Goal: Task Accomplishment & Management: Use online tool/utility

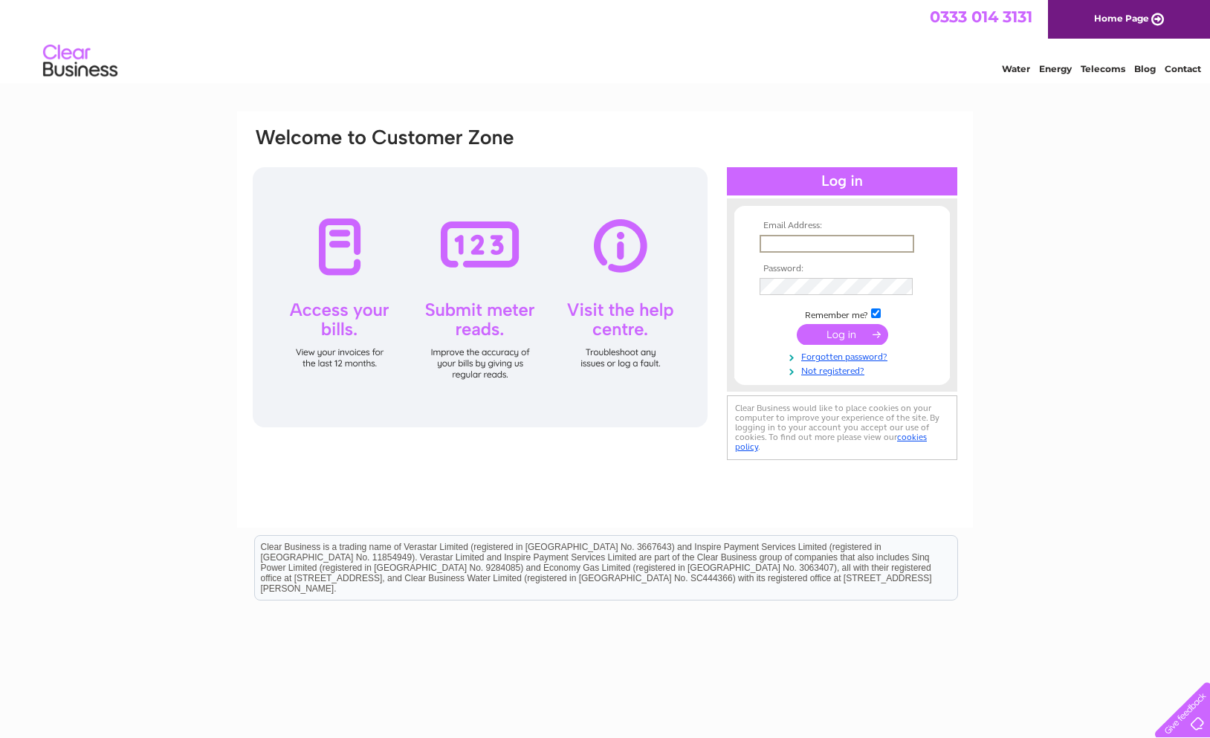
type input "[EMAIL_ADDRESS][DOMAIN_NAME]"
click at [837, 336] on input "submit" at bounding box center [842, 334] width 91 height 21
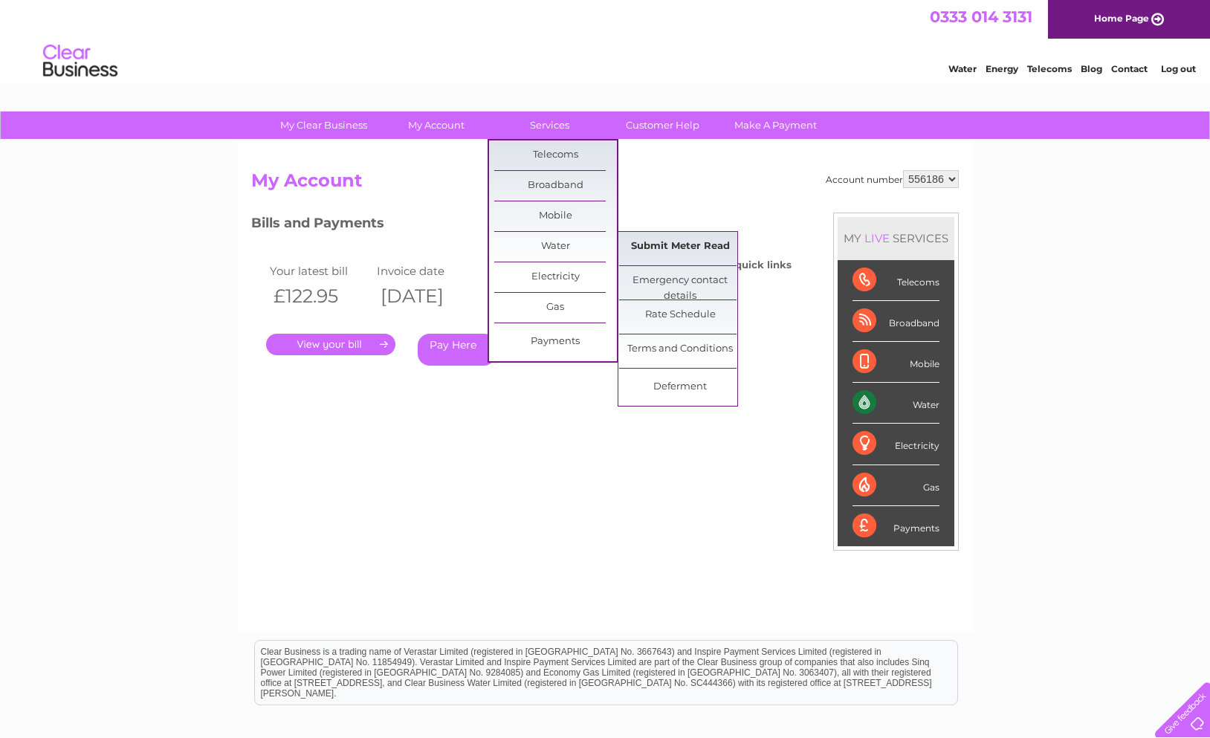
click at [691, 249] on link "Submit Meter Read" at bounding box center [680, 247] width 123 height 30
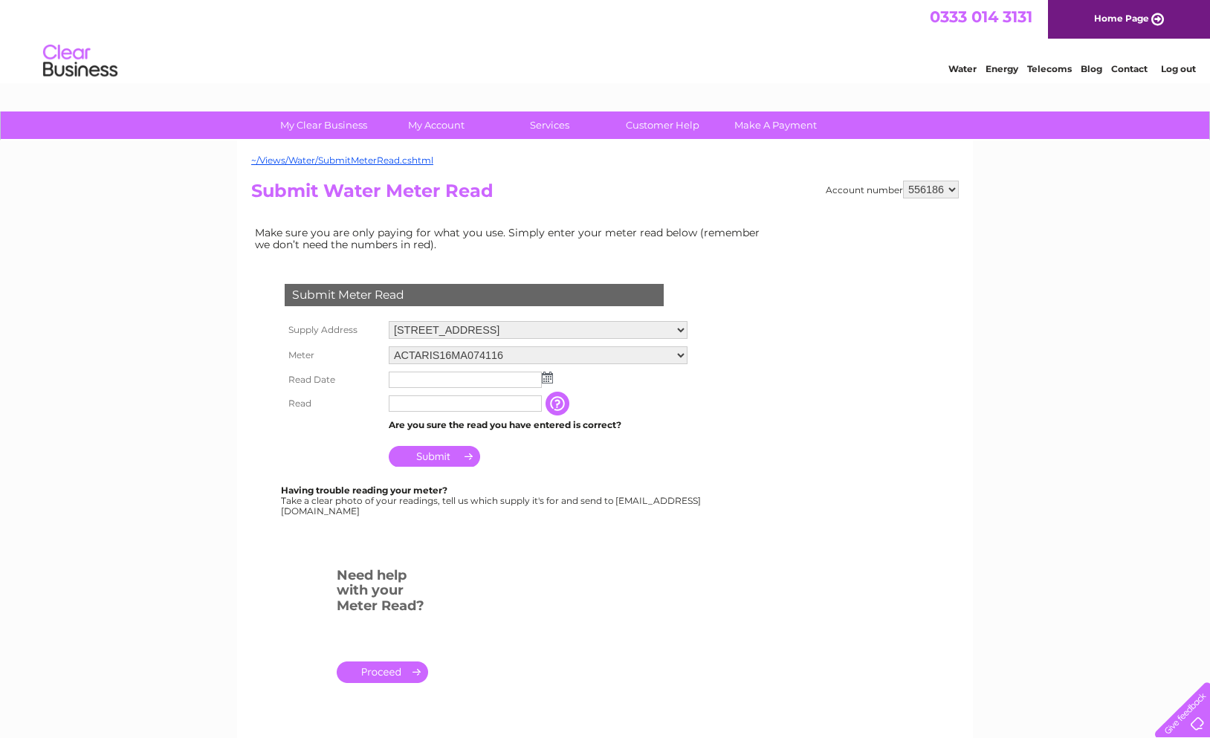
click at [547, 383] on img at bounding box center [547, 378] width 11 height 12
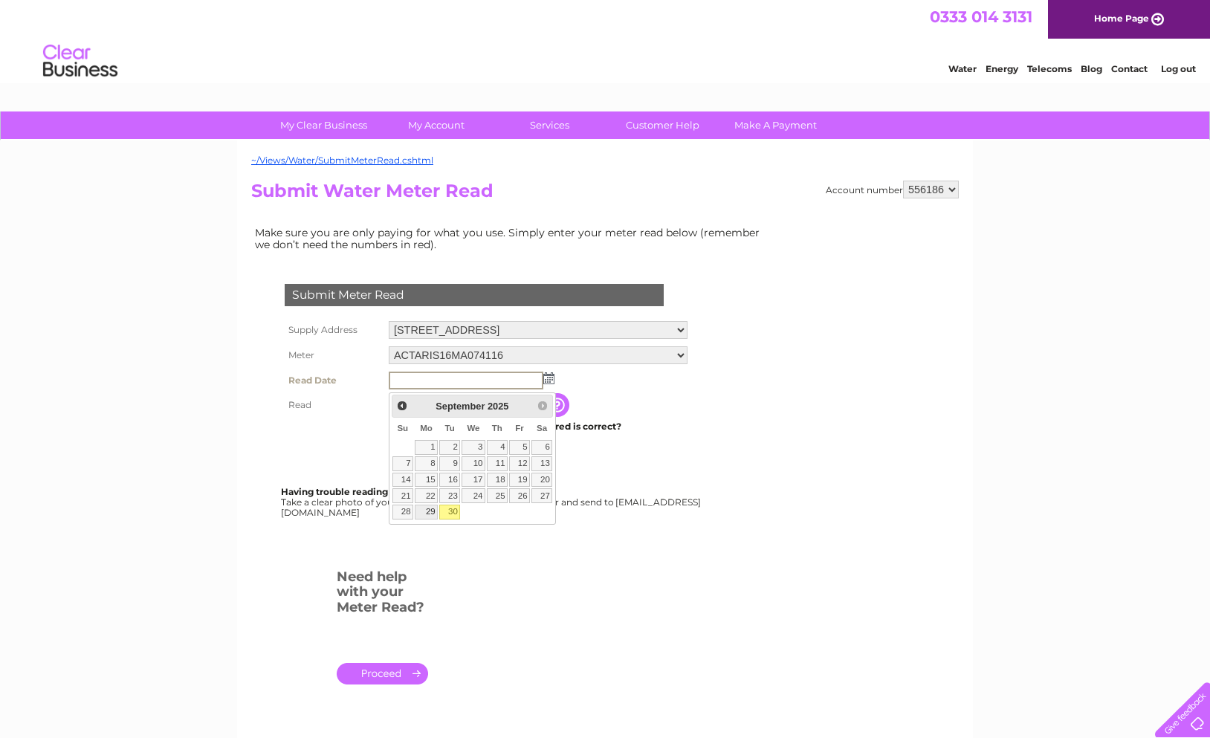
click at [434, 511] on link "29" at bounding box center [426, 512] width 23 height 15
type input "2025/09/29"
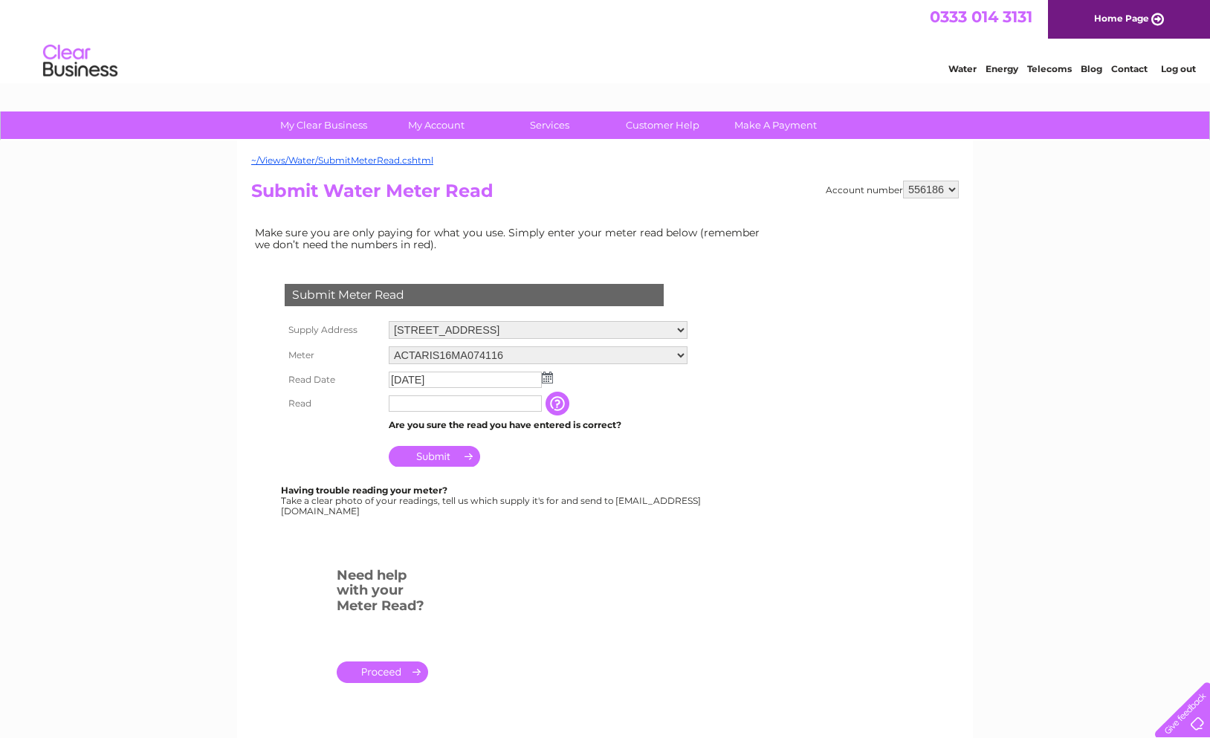
click at [425, 411] on input "text" at bounding box center [465, 404] width 153 height 16
type input "02044"
click at [424, 463] on input "Submit" at bounding box center [434, 458] width 91 height 21
